Goal: Complete application form

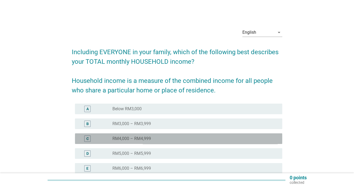
click at [146, 142] on div "radio_button_unchecked RM4,000 – RM4,999" at bounding box center [195, 139] width 166 height 6
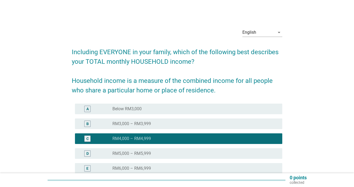
click at [202, 154] on div "radio_button_unchecked RM5,000 – RM5,999" at bounding box center [192, 153] width 161 height 5
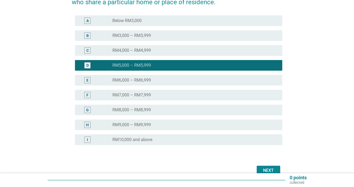
scroll to position [89, 0]
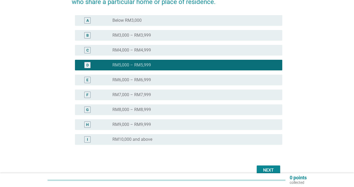
click at [272, 168] on div "Next" at bounding box center [268, 170] width 15 height 6
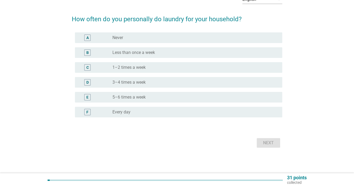
scroll to position [0, 0]
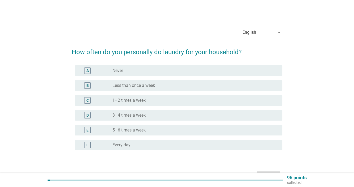
click at [150, 115] on div "radio_button_unchecked 3–4 times a week" at bounding box center [192, 115] width 161 height 5
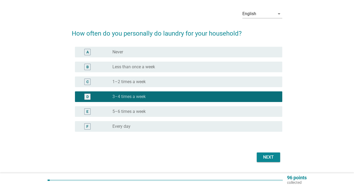
scroll to position [33, 0]
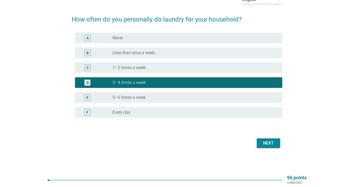
click at [269, 137] on div "Next" at bounding box center [177, 143] width 211 height 13
click at [268, 140] on div "Next" at bounding box center [268, 143] width 15 height 6
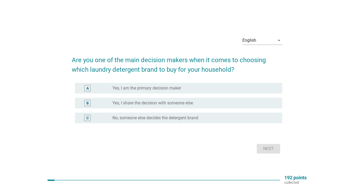
click at [185, 88] on div "radio_button_unchecked Yes, I am the primary decision maker" at bounding box center [192, 88] width 161 height 5
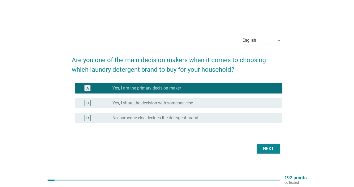
click at [266, 151] on div "Next" at bounding box center [268, 149] width 15 height 6
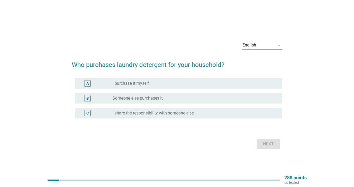
click at [168, 111] on label "I share the responsibility with someone else" at bounding box center [152, 113] width 81 height 5
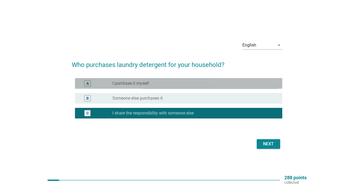
click at [226, 79] on div "A radio_button_unchecked I purchase it myself" at bounding box center [178, 83] width 207 height 11
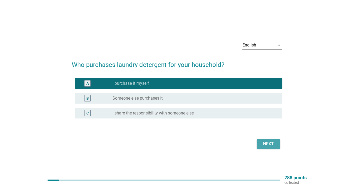
click at [270, 143] on div "Next" at bounding box center [268, 144] width 15 height 6
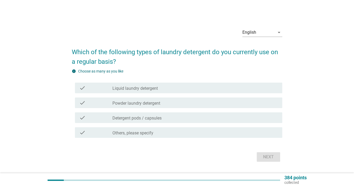
click at [210, 88] on div "check_box_outline_blank Liquid laundry detergent" at bounding box center [195, 88] width 166 height 6
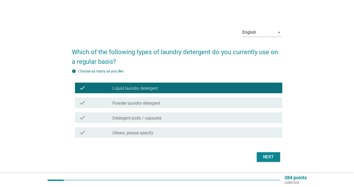
drag, startPoint x: 223, startPoint y: 116, endPoint x: 226, endPoint y: 122, distance: 6.2
click at [224, 116] on div "check_box_outline_blank Detergent pods / capsules" at bounding box center [195, 118] width 166 height 6
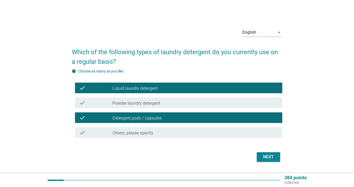
click at [278, 160] on button "Next" at bounding box center [268, 157] width 23 height 10
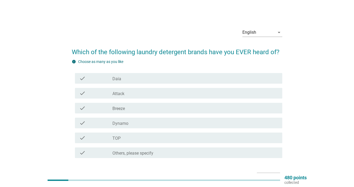
click at [170, 111] on div "check_box_outline_blank Breeze" at bounding box center [195, 108] width 166 height 6
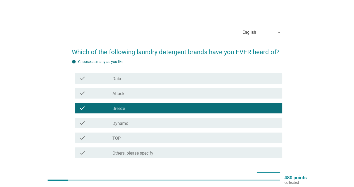
click at [166, 123] on div "check_box_outline_blank Dynamo" at bounding box center [195, 123] width 166 height 6
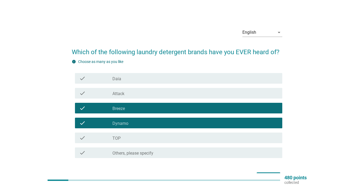
click at [160, 140] on div "check_box_outline_blank TOP" at bounding box center [195, 138] width 166 height 6
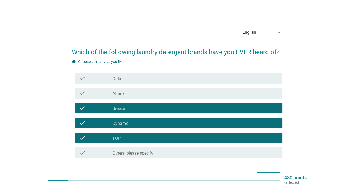
click at [160, 97] on div "check check_box_outline_blank Attack" at bounding box center [178, 93] width 207 height 11
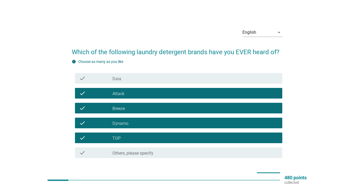
click at [164, 78] on div "check_box_outline_blank Daia" at bounding box center [195, 78] width 166 height 6
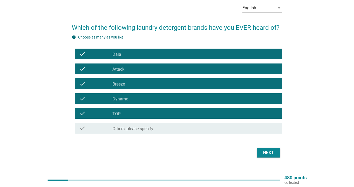
scroll to position [34, 0]
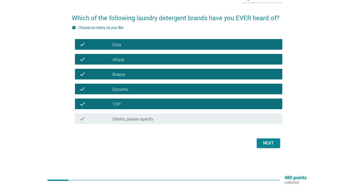
click at [142, 120] on label "Others, please specify" at bounding box center [132, 119] width 41 height 5
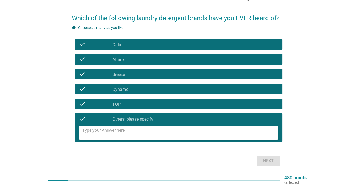
click at [145, 139] on textarea at bounding box center [180, 133] width 196 height 14
type textarea "Orita"
click at [271, 157] on button "Next" at bounding box center [268, 161] width 23 height 10
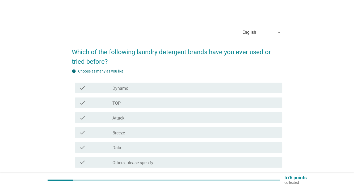
click at [155, 87] on div "check_box_outline_blank Dynamo" at bounding box center [195, 88] width 166 height 6
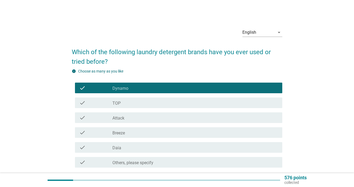
click at [201, 100] on div "check_box_outline_blank TOP" at bounding box center [195, 103] width 166 height 6
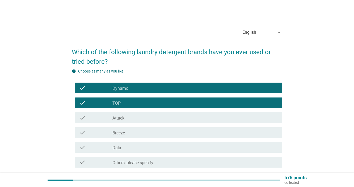
click at [174, 135] on div "check_box_outline_blank Breeze" at bounding box center [195, 132] width 166 height 6
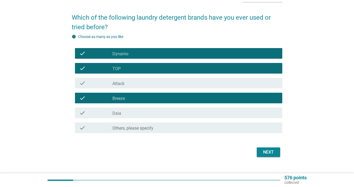
scroll to position [44, 0]
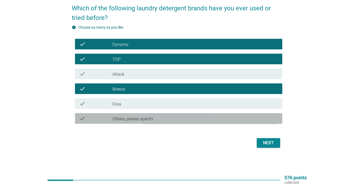
click at [182, 119] on div "check_box_outline_blank Others, please specify" at bounding box center [195, 118] width 166 height 6
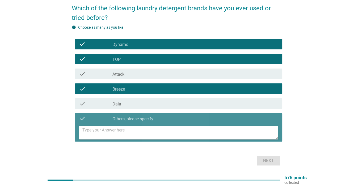
click at [180, 135] on textarea at bounding box center [180, 133] width 196 height 14
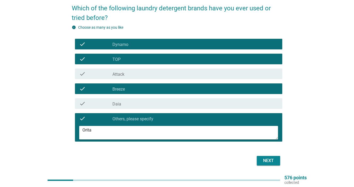
type textarea "Orita"
click at [267, 162] on div "Next" at bounding box center [268, 161] width 15 height 6
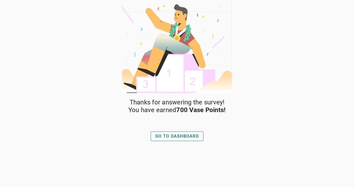
click at [182, 137] on div "GO TO DASHBOARD" at bounding box center [177, 136] width 44 height 6
